Goal: Task Accomplishment & Management: Complete application form

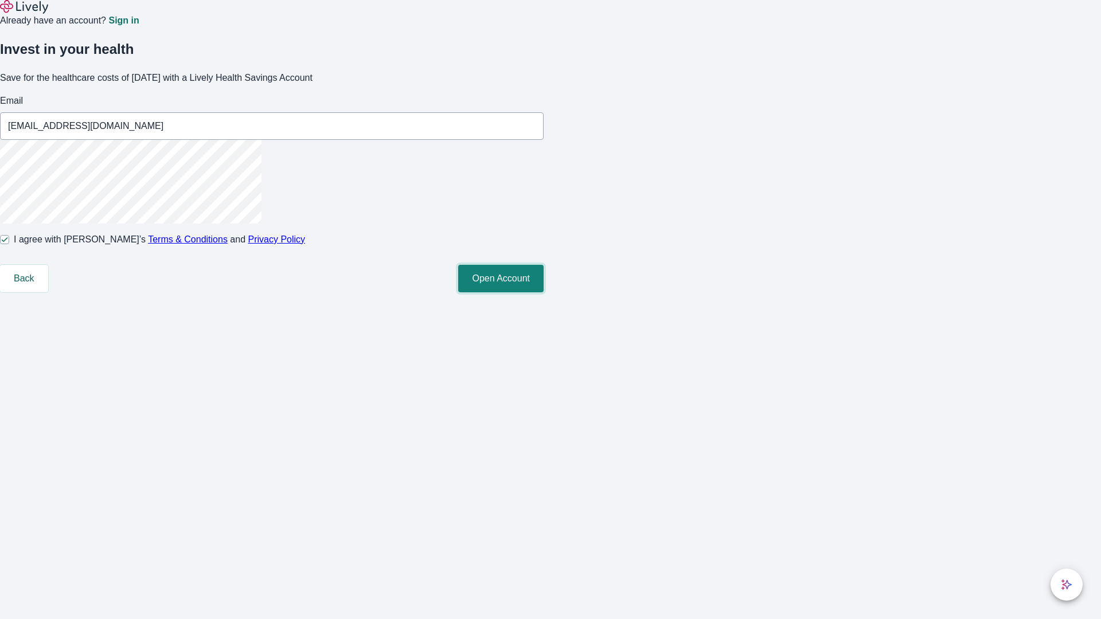
click at [544, 292] on button "Open Account" at bounding box center [500, 279] width 85 height 28
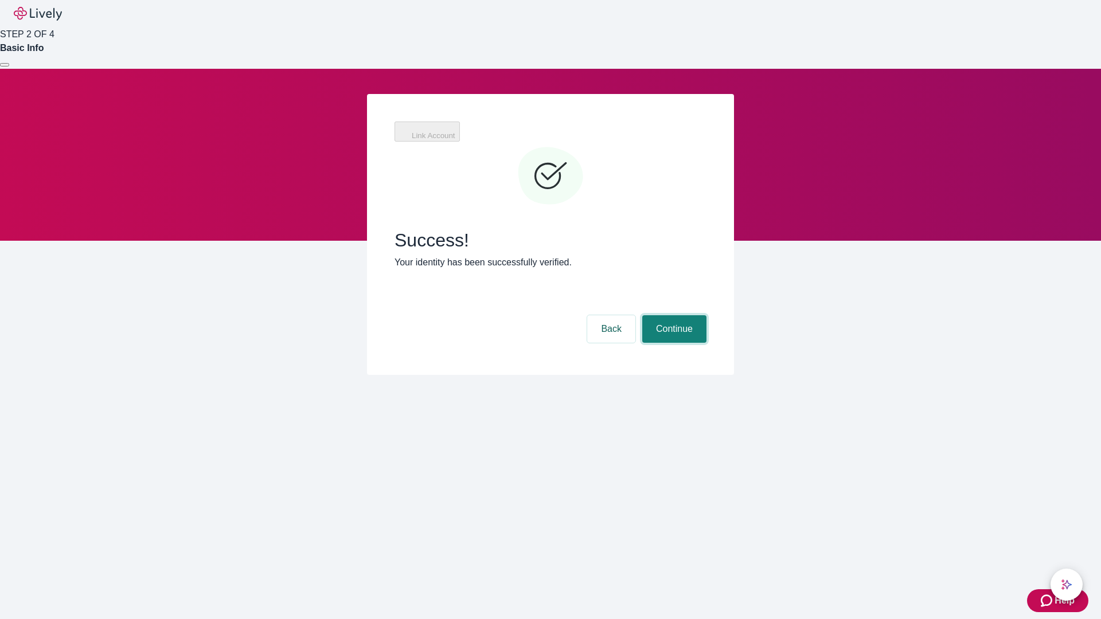
click at [673, 315] on button "Continue" at bounding box center [674, 329] width 64 height 28
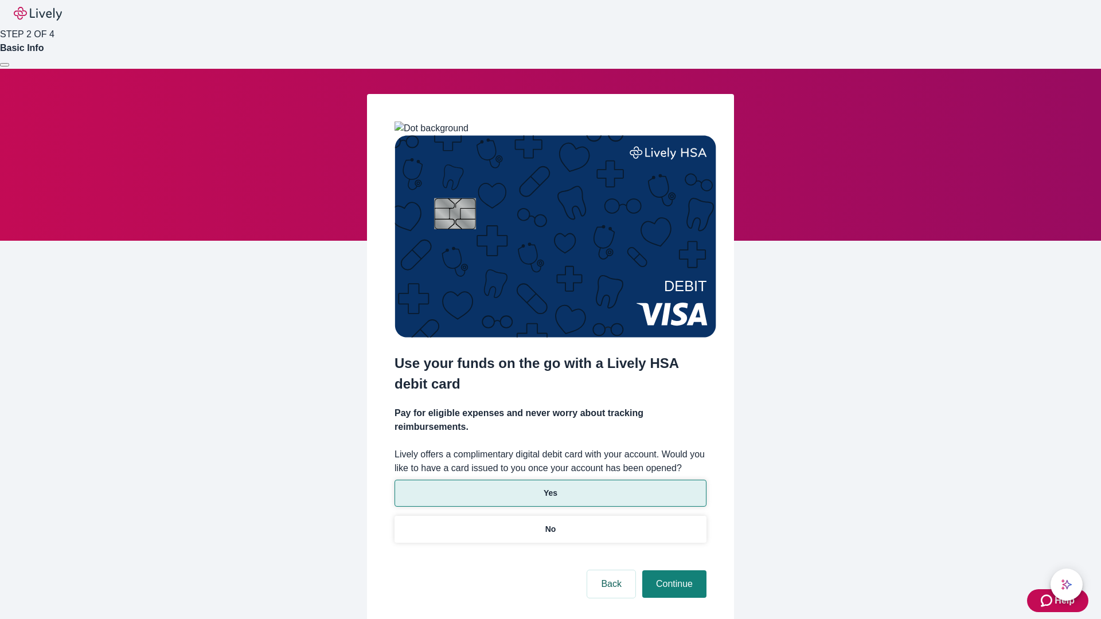
click at [550, 487] on p "Yes" at bounding box center [551, 493] width 14 height 12
click at [673, 571] on button "Continue" at bounding box center [674, 585] width 64 height 28
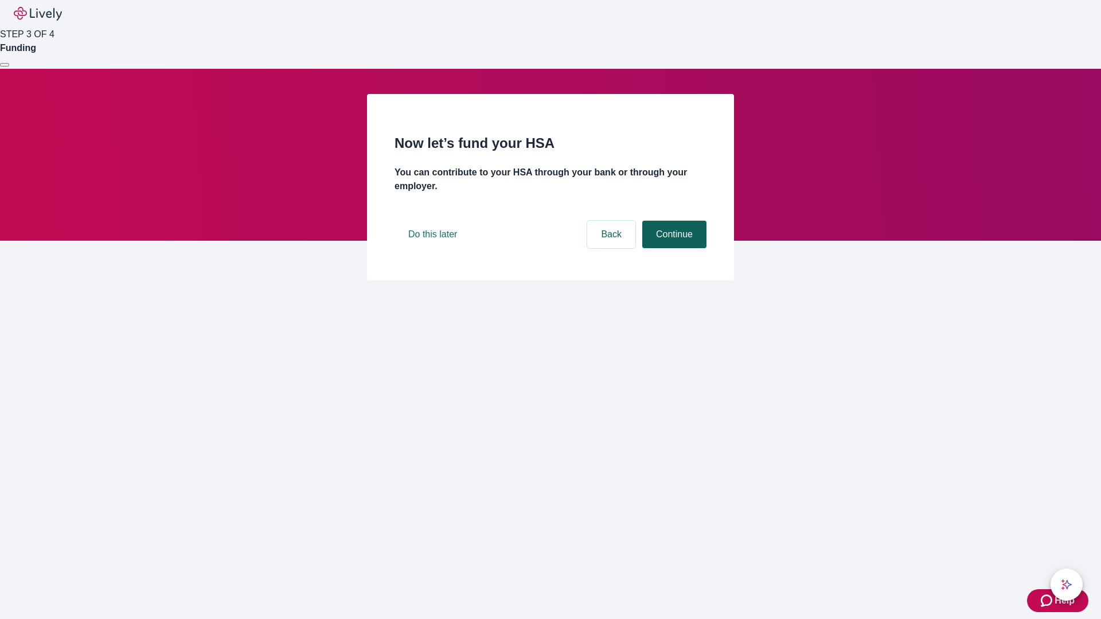
click at [673, 248] on button "Continue" at bounding box center [674, 235] width 64 height 28
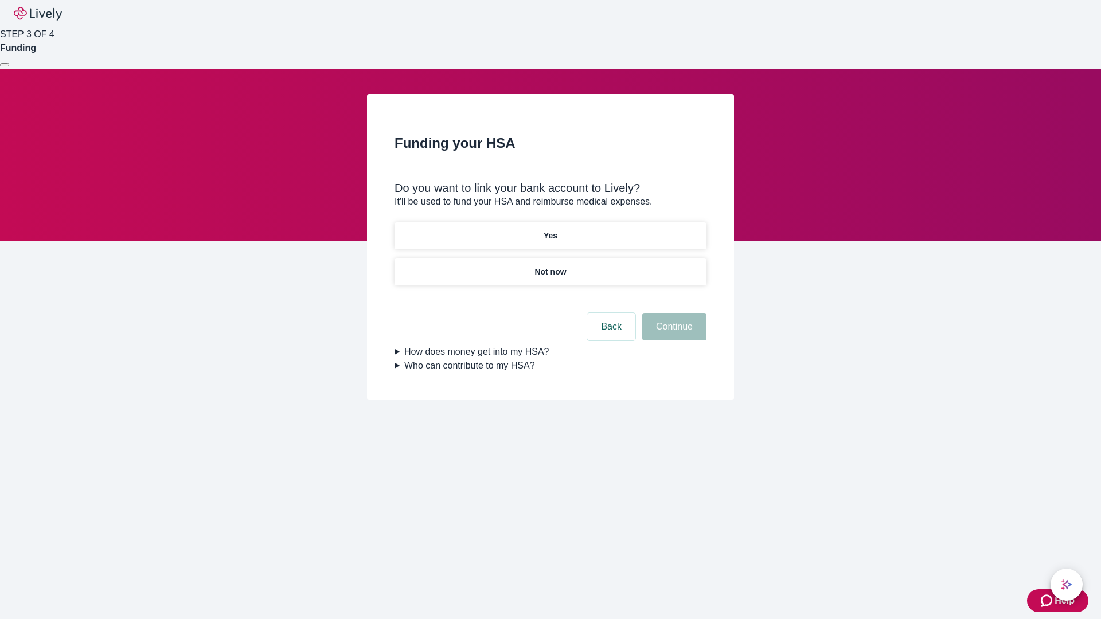
click at [550, 266] on p "Not now" at bounding box center [550, 272] width 32 height 12
click at [673, 334] on button "Continue" at bounding box center [674, 327] width 64 height 28
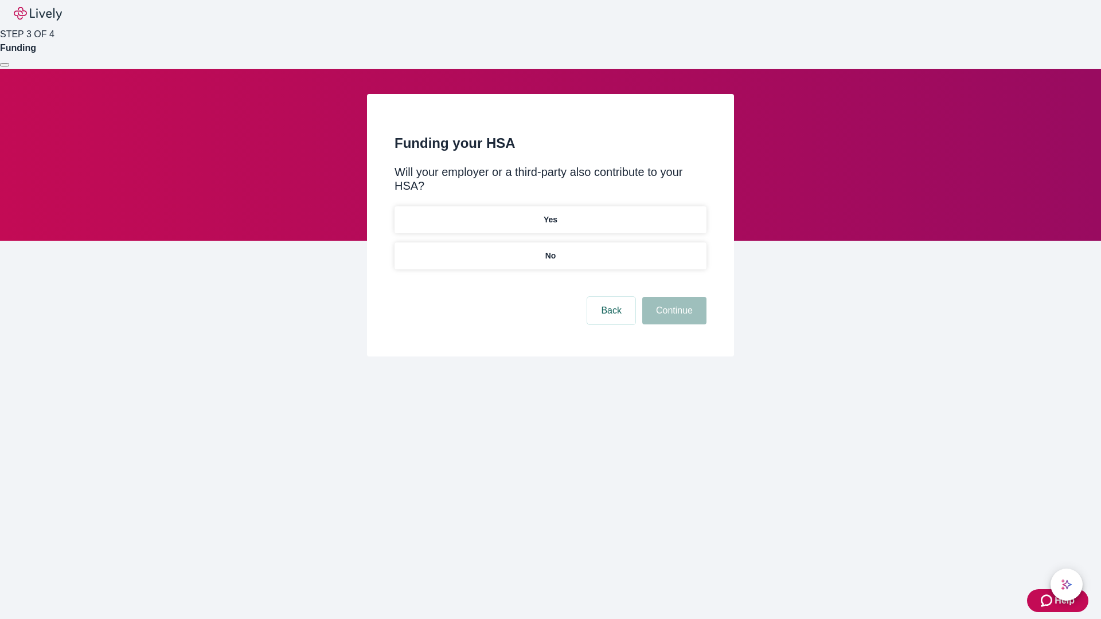
click at [550, 250] on p "No" at bounding box center [550, 256] width 11 height 12
click at [673, 297] on button "Continue" at bounding box center [674, 311] width 64 height 28
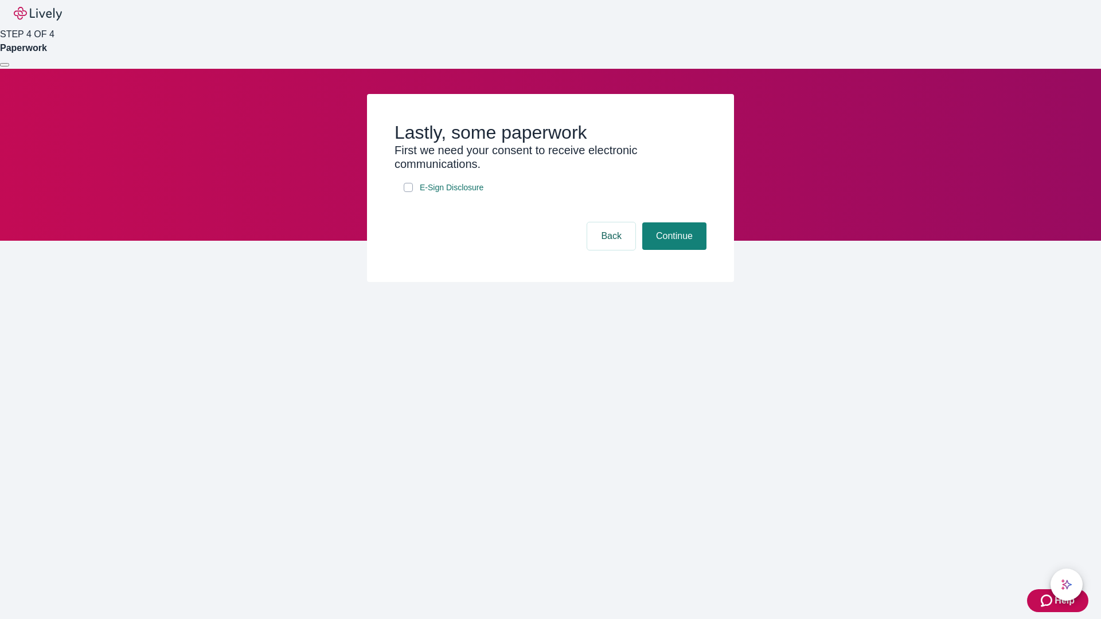
click at [408, 192] on input "E-Sign Disclosure" at bounding box center [408, 187] width 9 height 9
checkbox input "true"
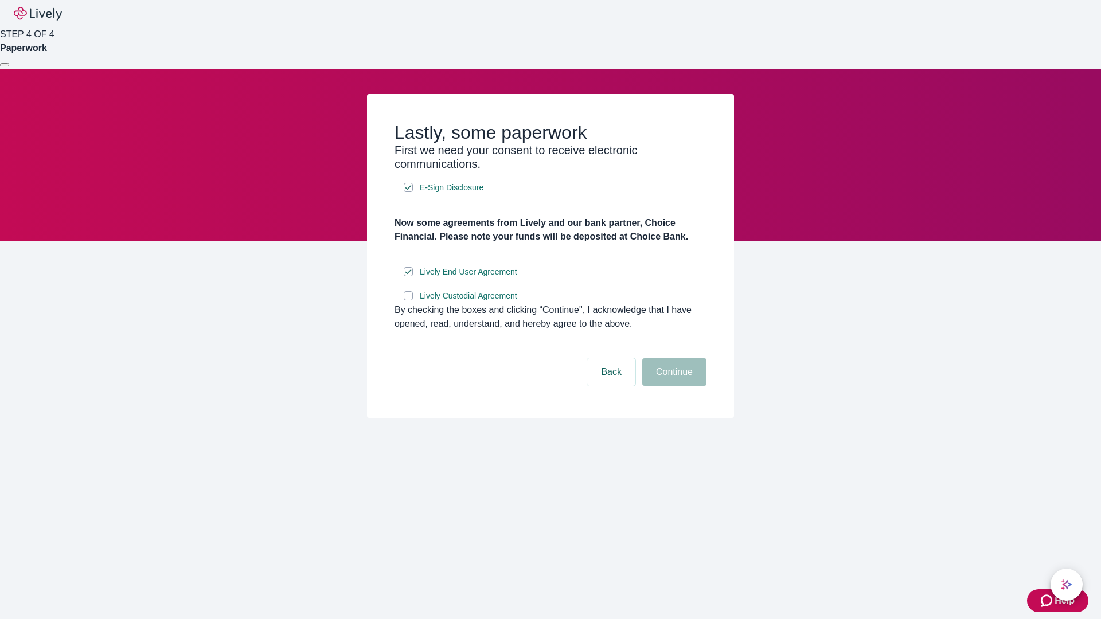
click at [408, 300] on input "Lively Custodial Agreement" at bounding box center [408, 295] width 9 height 9
checkbox input "true"
click at [673, 386] on button "Continue" at bounding box center [674, 372] width 64 height 28
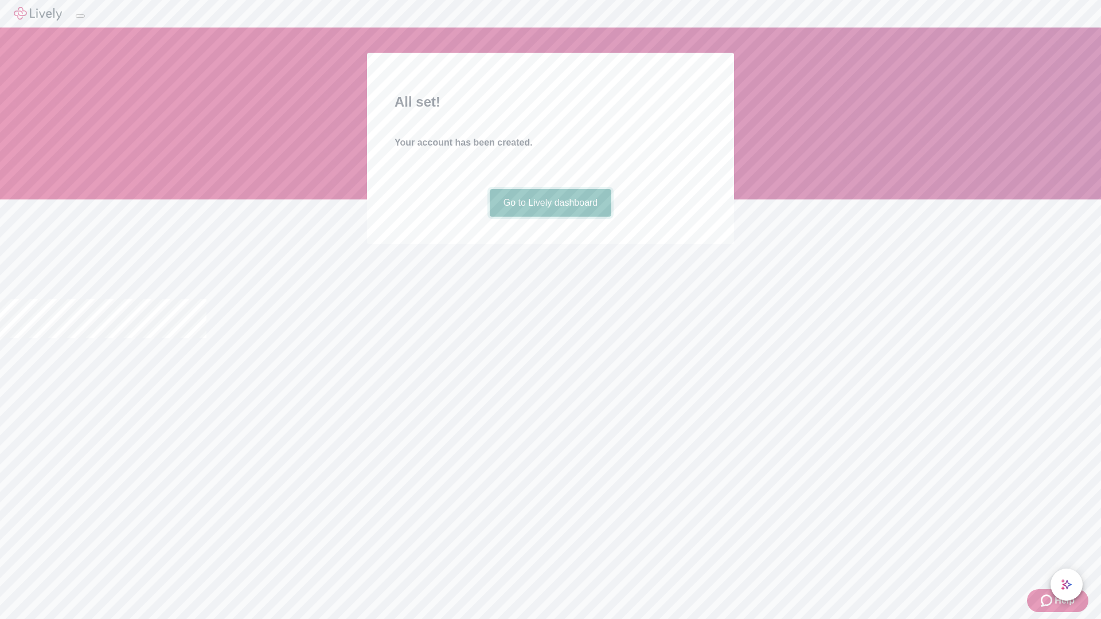
click at [550, 217] on link "Go to Lively dashboard" at bounding box center [551, 203] width 122 height 28
